Goal: Transaction & Acquisition: Download file/media

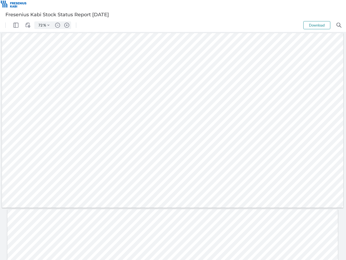
click at [16, 25] on img "Panel" at bounding box center [16, 25] width 5 height 5
click at [28, 25] on img "View Controls" at bounding box center [27, 25] width 5 height 5
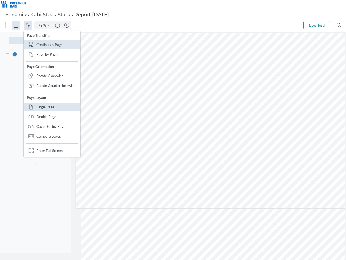
click at [41, 25] on input "72" at bounding box center [40, 25] width 8 height 5
click at [48, 25] on img "Zoom Controls" at bounding box center [48, 25] width 2 height 2
click at [58, 25] on img "Zoom out" at bounding box center [57, 25] width 5 height 5
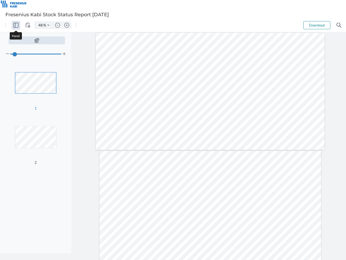
click at [67, 25] on img "Zoom in" at bounding box center [66, 25] width 5 height 5
type input "56"
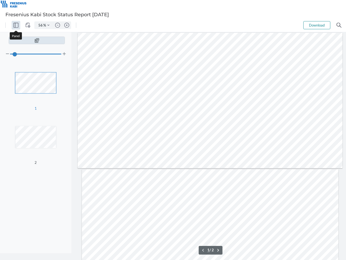
click at [317, 25] on button "Download" at bounding box center [317, 25] width 27 height 8
